Goal: Check status: Check status

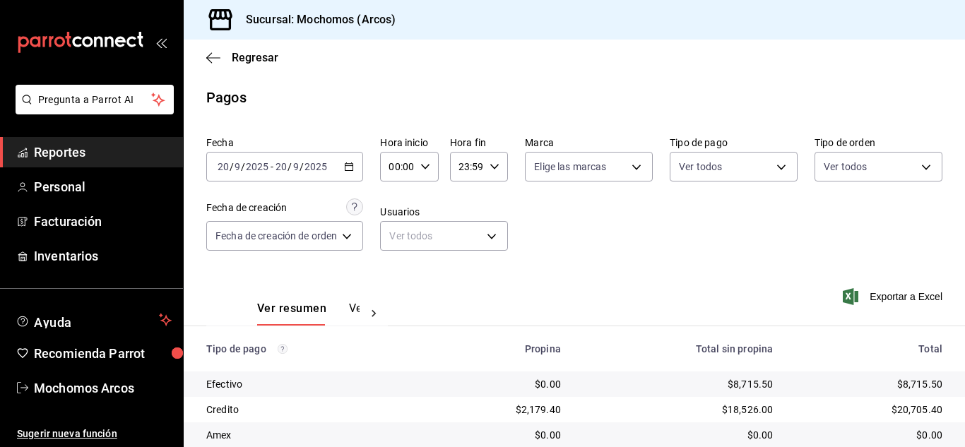
scroll to position [177, 0]
drag, startPoint x: 333, startPoint y: 368, endPoint x: 358, endPoint y: 372, distance: 25.1
click at [334, 368] on th "Tipo de pago" at bounding box center [306, 348] width 244 height 45
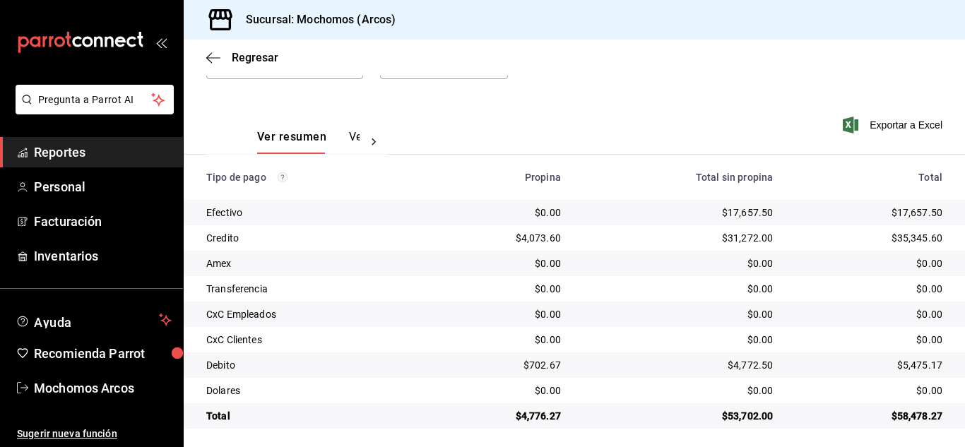
scroll to position [177, 0]
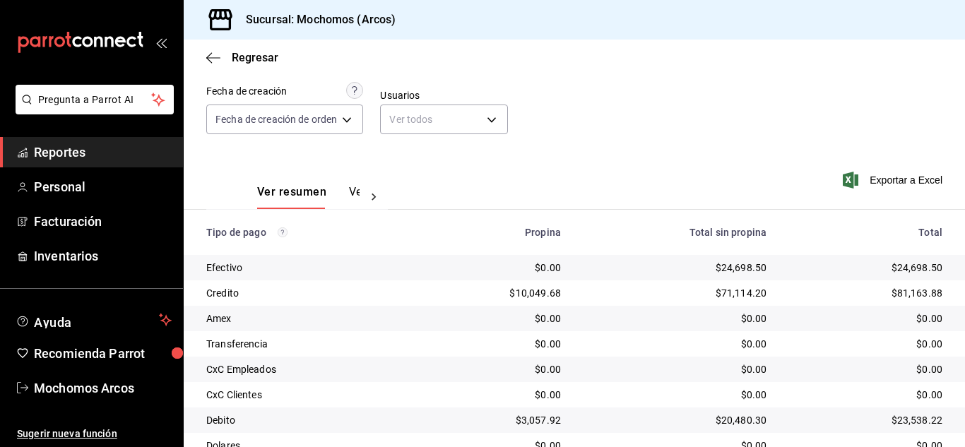
scroll to position [35, 0]
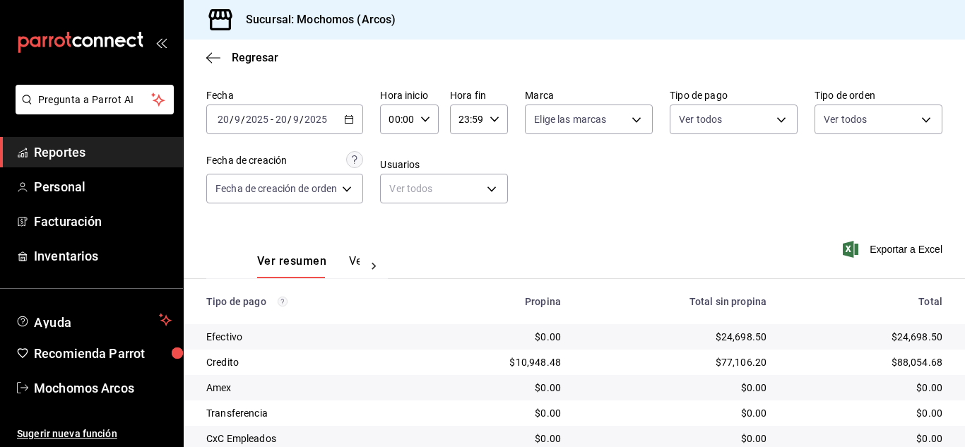
scroll to position [71, 0]
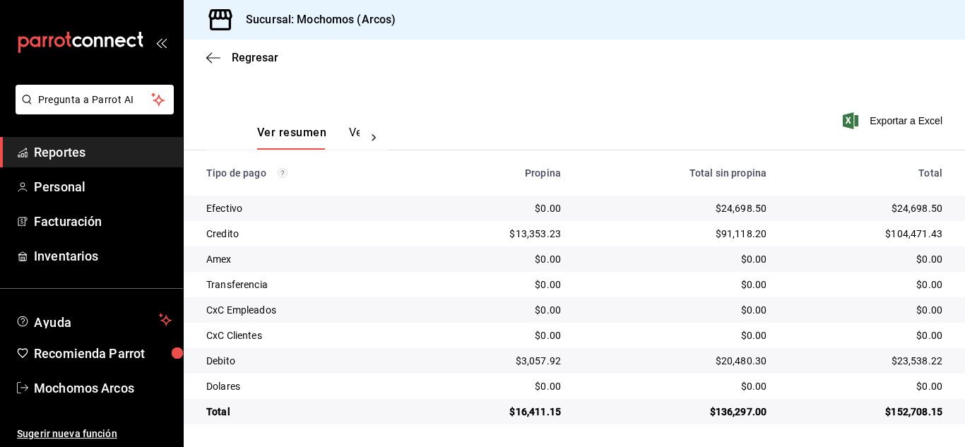
scroll to position [106, 0]
